Goal: Task Accomplishment & Management: Manage account settings

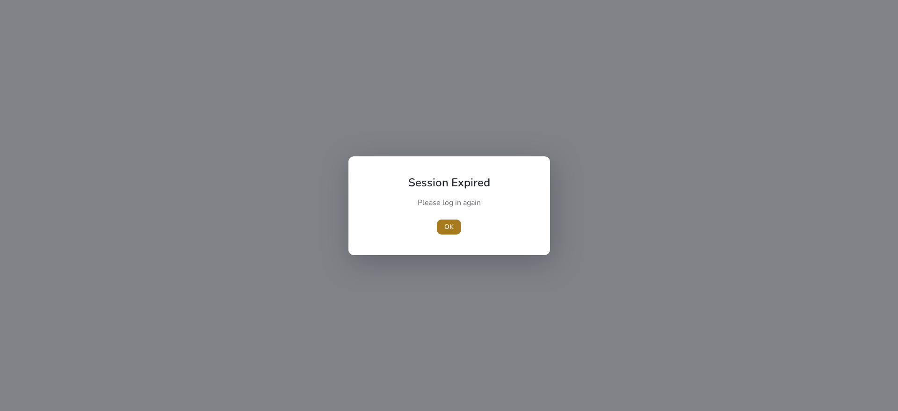
click at [456, 232] on span "button" at bounding box center [449, 227] width 24 height 22
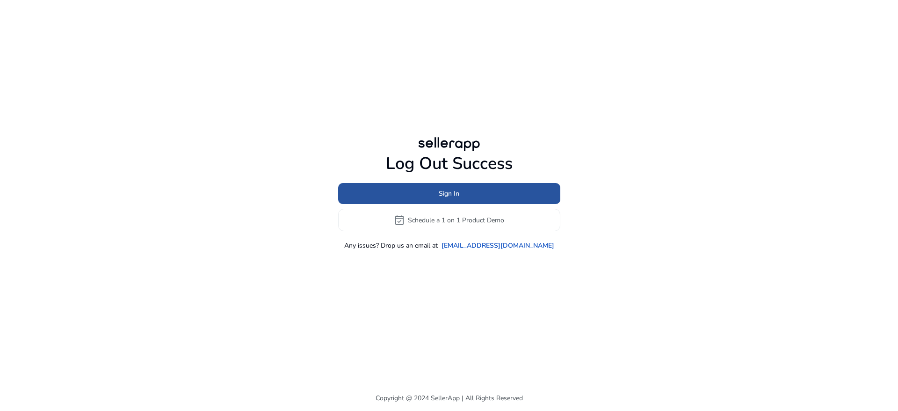
click at [490, 190] on span at bounding box center [449, 193] width 222 height 22
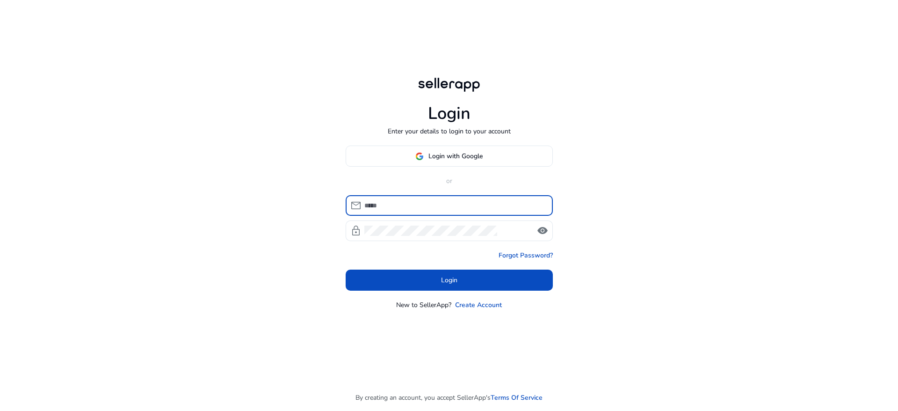
type input "**********"
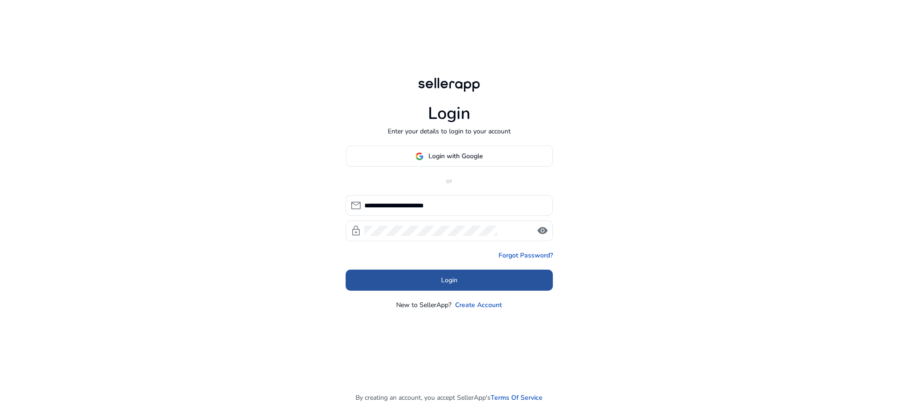
click at [442, 279] on span "Login" at bounding box center [449, 280] width 16 height 10
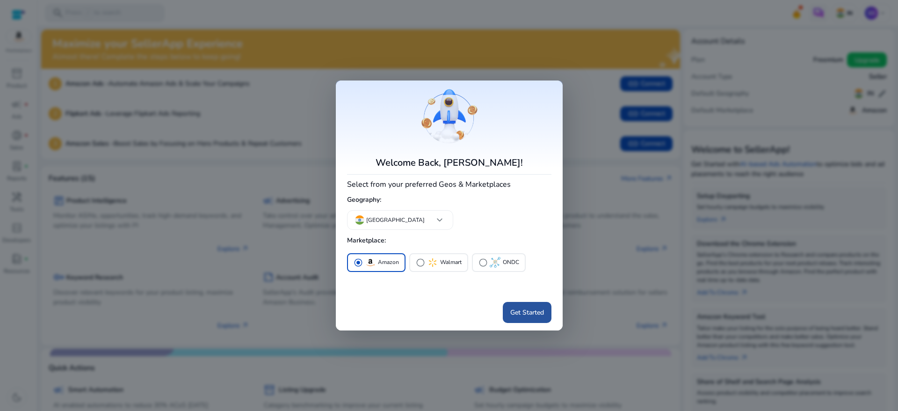
click at [537, 317] on span "Get Started" at bounding box center [527, 312] width 34 height 10
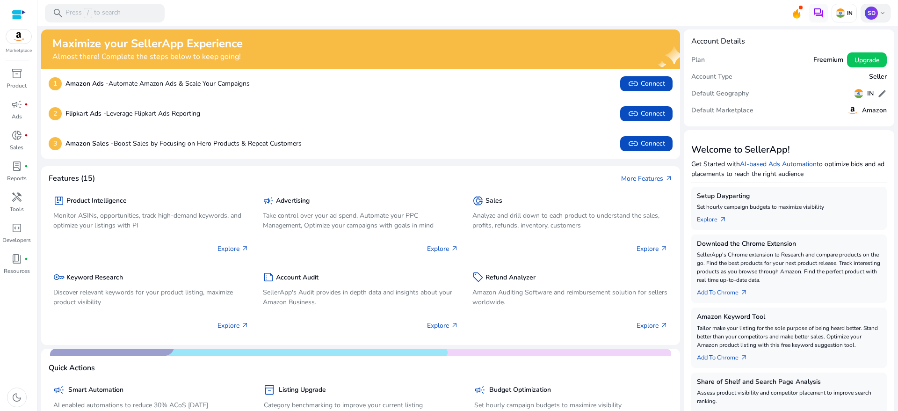
click at [877, 19] on div "SD keyboard_arrow_down" at bounding box center [876, 13] width 30 height 19
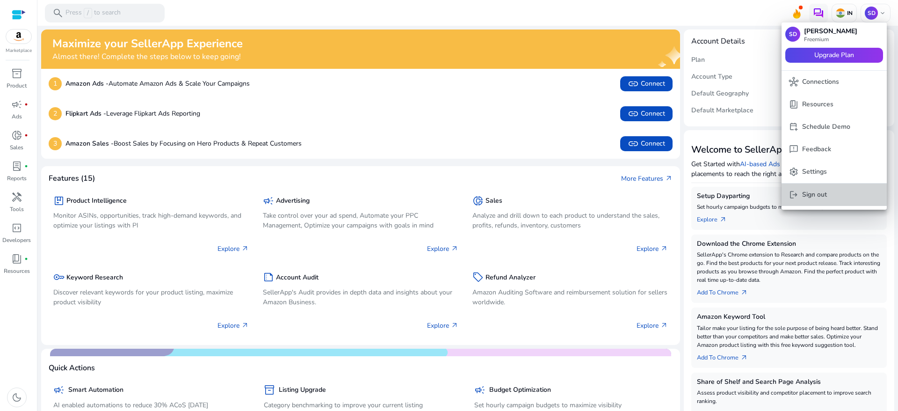
click at [833, 190] on span "logout Sign out" at bounding box center [834, 194] width 90 height 10
